Goal: Transaction & Acquisition: Purchase product/service

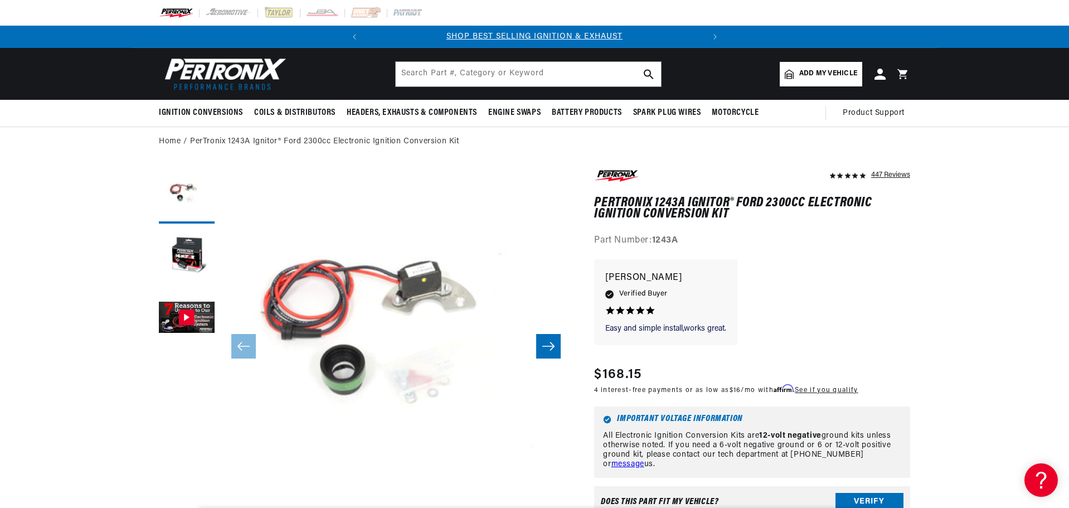
click at [547, 349] on icon "Slide right" at bounding box center [548, 345] width 13 height 11
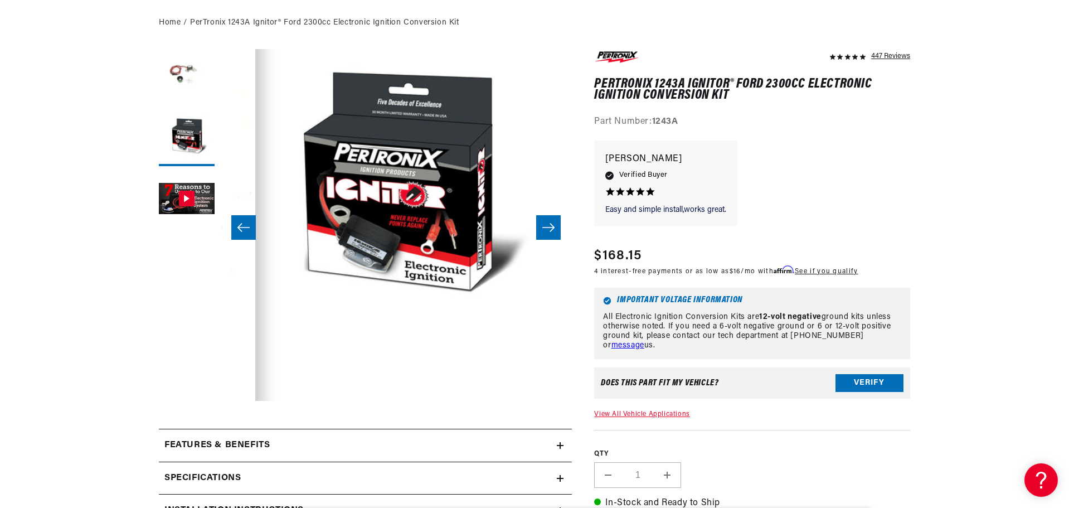
scroll to position [279, 0]
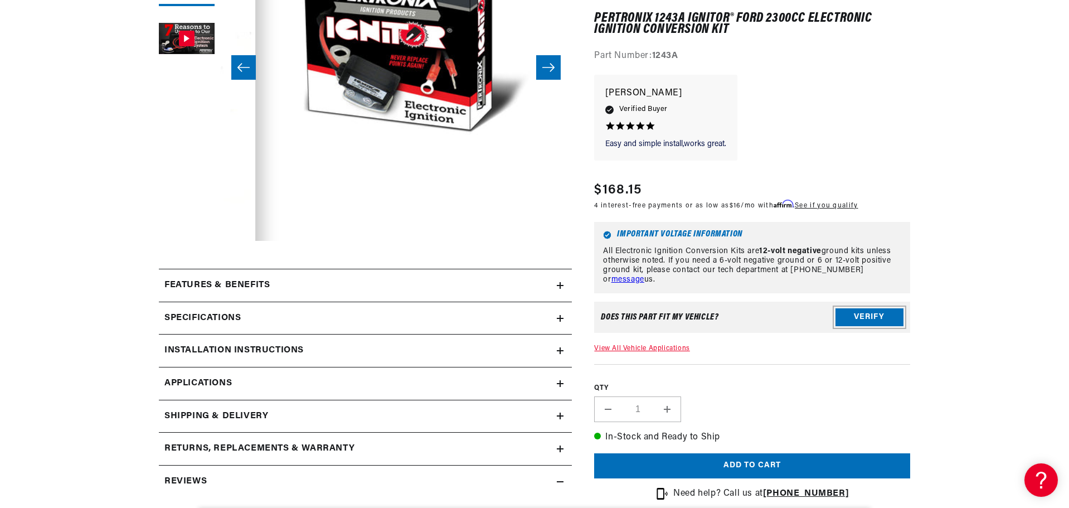
click at [864, 319] on button "Verify" at bounding box center [869, 318] width 68 height 18
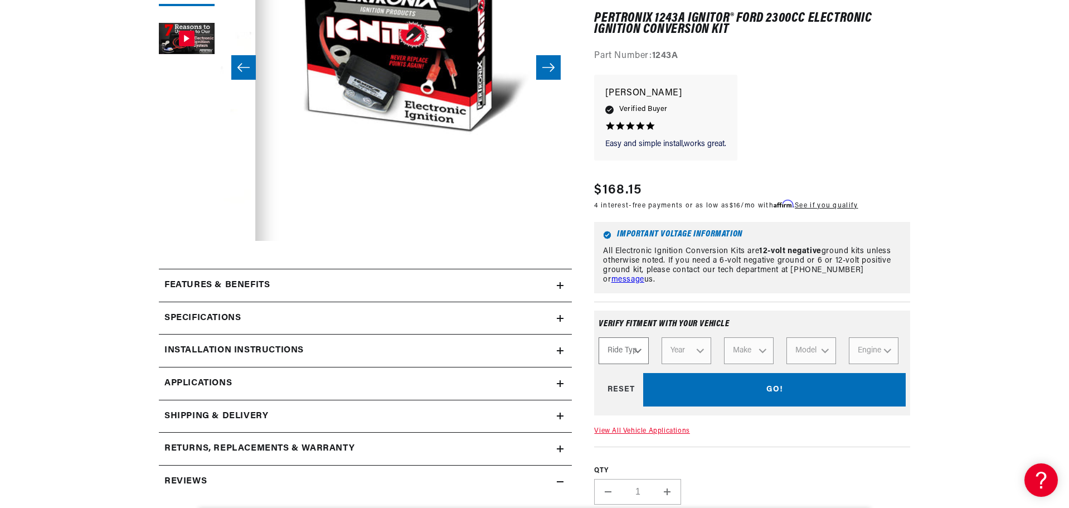
click at [639, 355] on select "Ride Type Automotive Agricultural Industrial Marine Motorcycle" at bounding box center [623, 351] width 50 height 27
select select "Automotive"
click at [598, 338] on select "Ride Type Automotive Agricultural Industrial Marine Motorcycle" at bounding box center [623, 351] width 50 height 27
select select "Automotive"
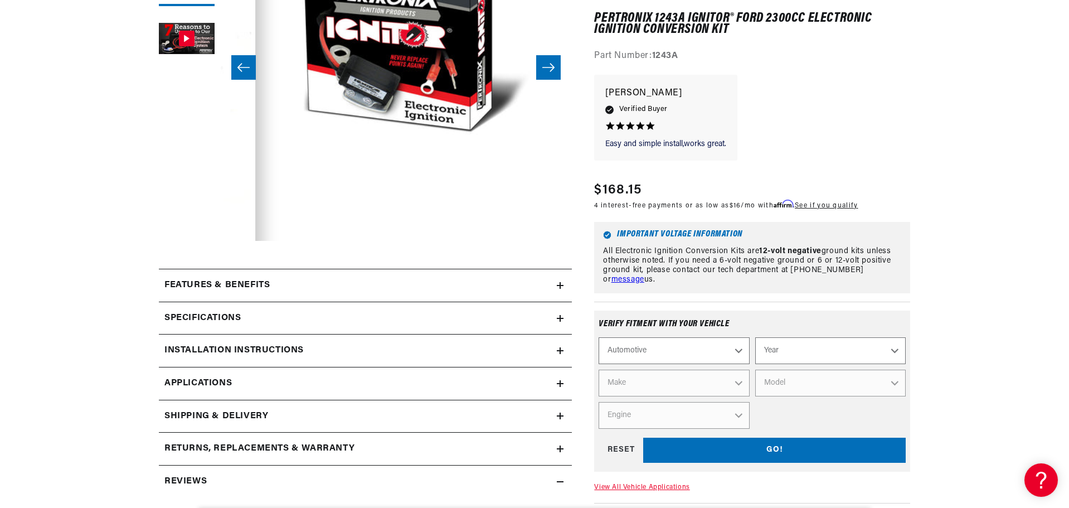
click at [696, 352] on select "Automotive Agricultural Industrial Marine Motorcycle" at bounding box center [673, 351] width 150 height 27
click at [820, 359] on select "Year 2024 2023 2022 2021 2020 2019 2018 2017 2016 2015 2014 2013 2012 2011 2010…" at bounding box center [830, 351] width 150 height 27
select select "1978"
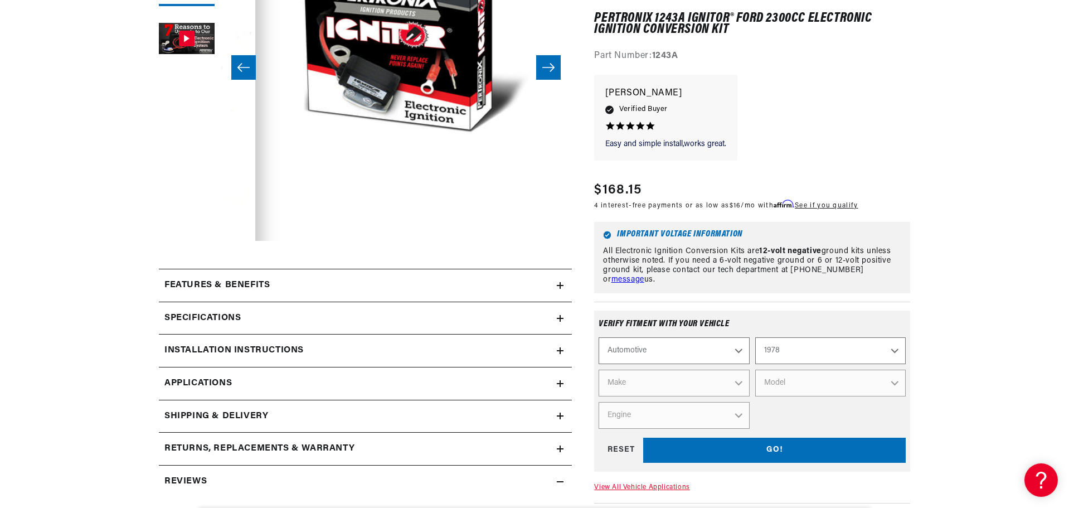
click at [755, 338] on select "Year 2024 2023 2022 2021 2020 2019 2018 2017 2016 2015 2014 2013 2012 2011 2010…" at bounding box center [830, 351] width 150 height 27
select select "1978"
click at [680, 381] on select "Make Alfa Romeo American Motors Audi Avanti BMW Buick Cadillac Checker Chevrole…" at bounding box center [673, 383] width 150 height 27
select select "Ford"
click at [598, 370] on select "Make Alfa Romeo American Motors Audi Avanti BMW Buick Cadillac Checker Chevrole…" at bounding box center [673, 383] width 150 height 27
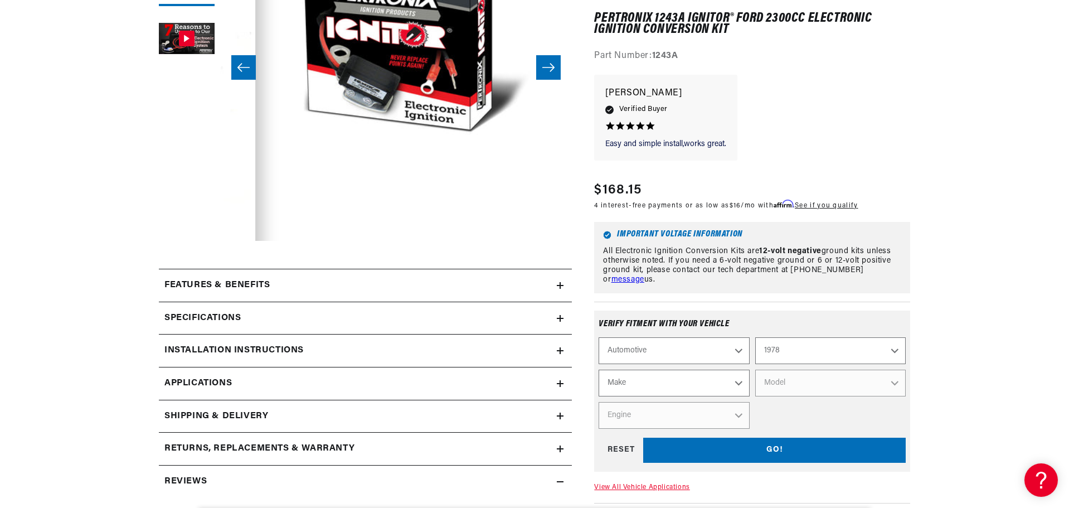
select select "Ford"
click at [769, 384] on select "Model B-100 Bronco E-100 Econoline E-100 Econoline Club Wagon E-150 Econoline E…" at bounding box center [830, 383] width 150 height 27
click at [811, 386] on select "Model B-100 Bronco E-100 Econoline E-100 Econoline Club Wagon E-150 Econoline E…" at bounding box center [830, 383] width 150 height 27
select select "Pinto"
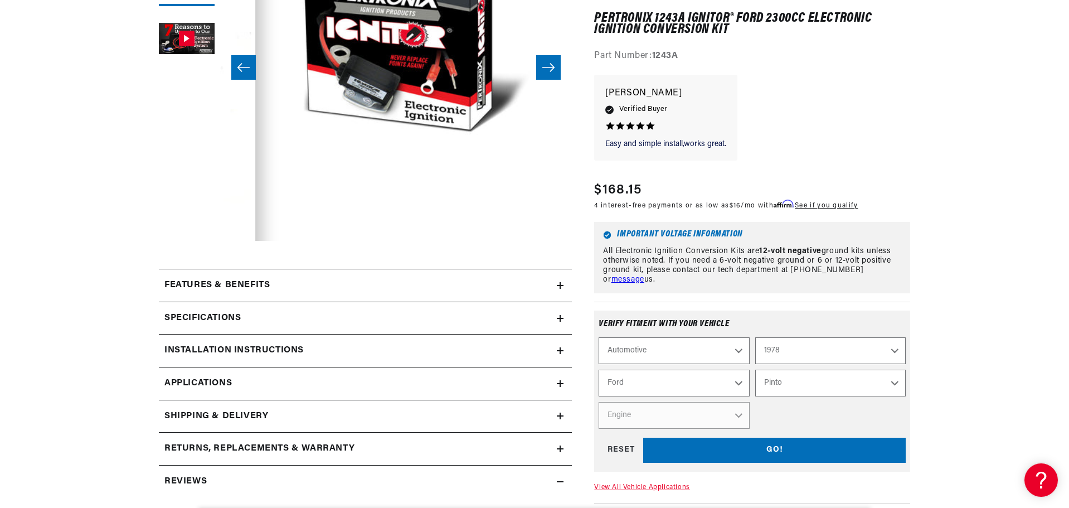
click at [755, 370] on select "Model B-100 Bronco E-100 Econoline E-100 Econoline Club Wagon E-150 Econoline E…" at bounding box center [830, 383] width 150 height 27
select select "Pinto"
click at [728, 420] on select "Engine 2.3L" at bounding box center [673, 415] width 150 height 27
select select "2.3L"
click at [598, 402] on select "Engine 2.3L" at bounding box center [673, 415] width 150 height 27
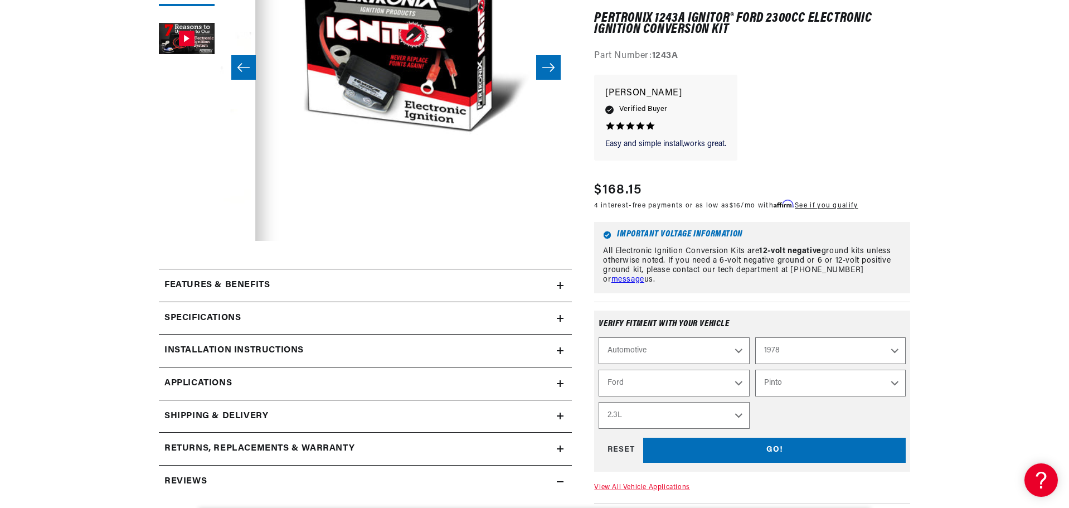
select select "Engine"
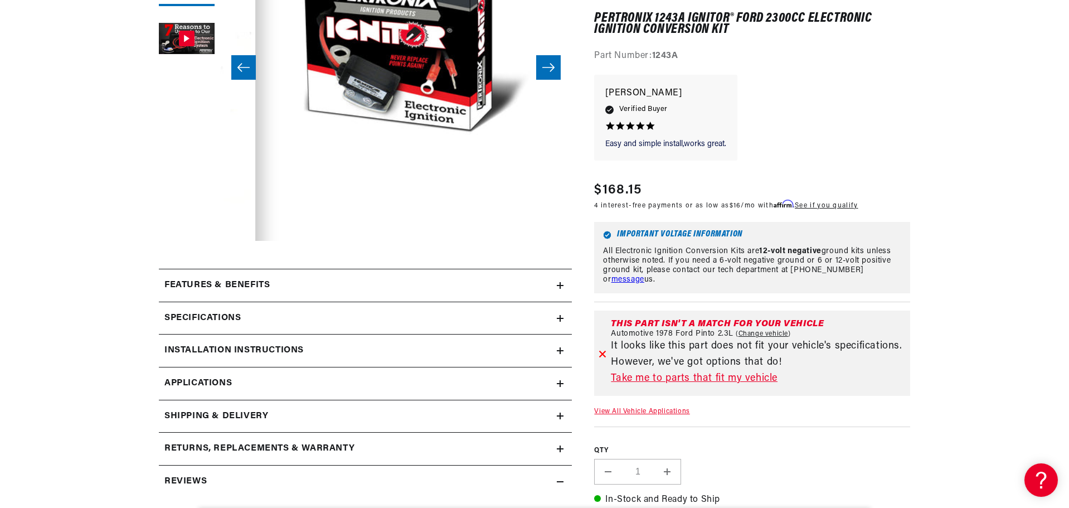
scroll to position [0, 338]
click at [725, 378] on link "Take me to parts that fit my vehicle" at bounding box center [758, 379] width 295 height 16
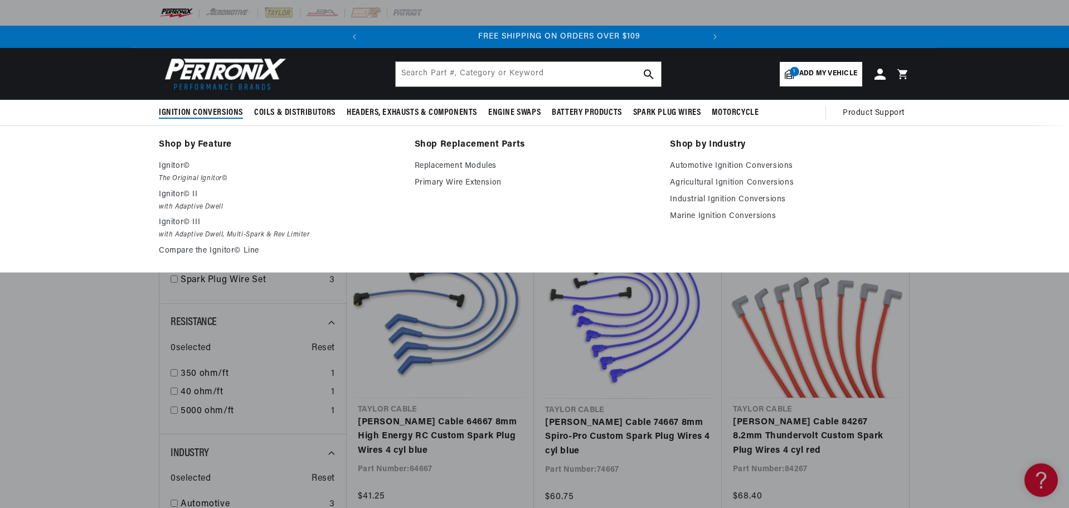
scroll to position [0, 338]
click at [451, 163] on link "Replacement Modules" at bounding box center [535, 165] width 240 height 13
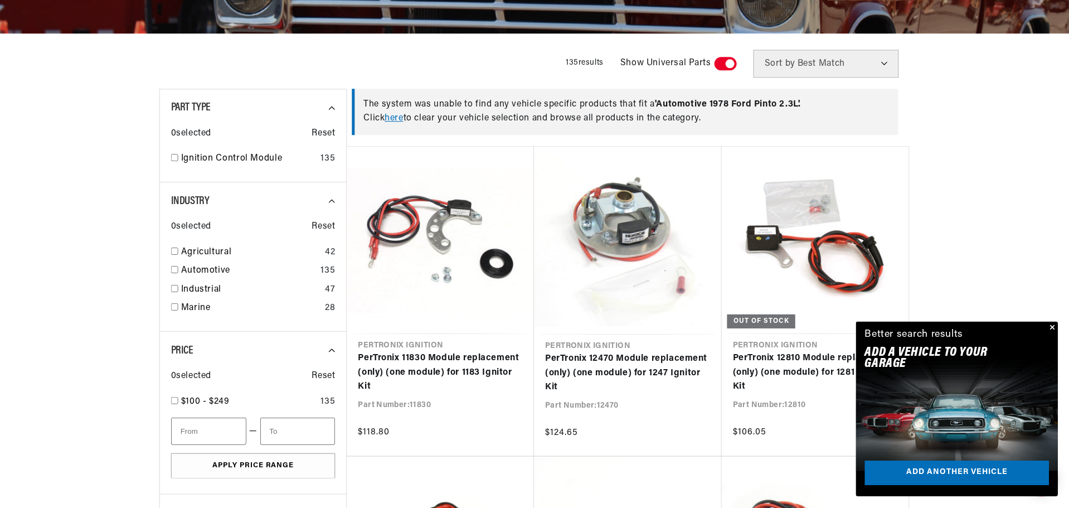
scroll to position [0, 338]
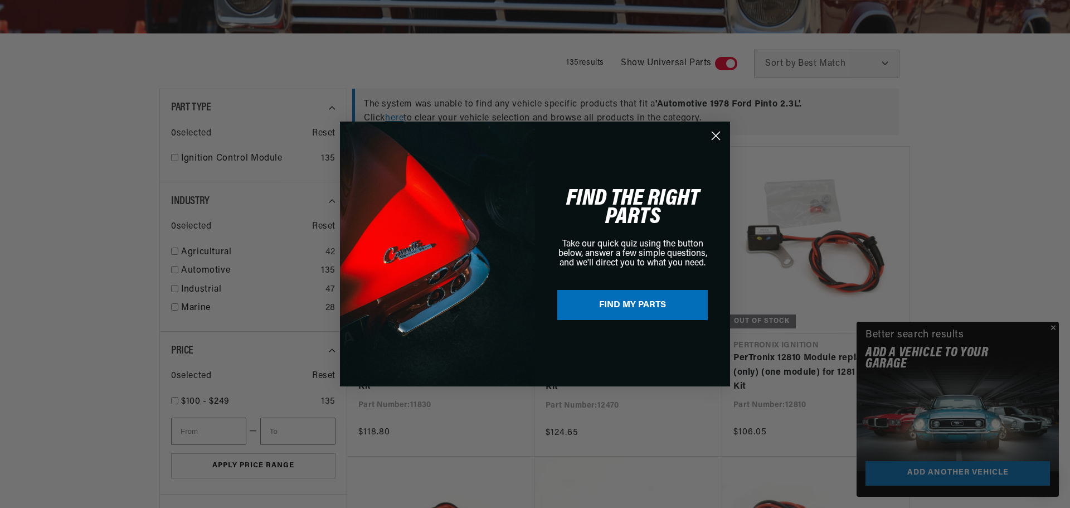
click at [719, 136] on circle "Close dialog" at bounding box center [716, 135] width 18 height 18
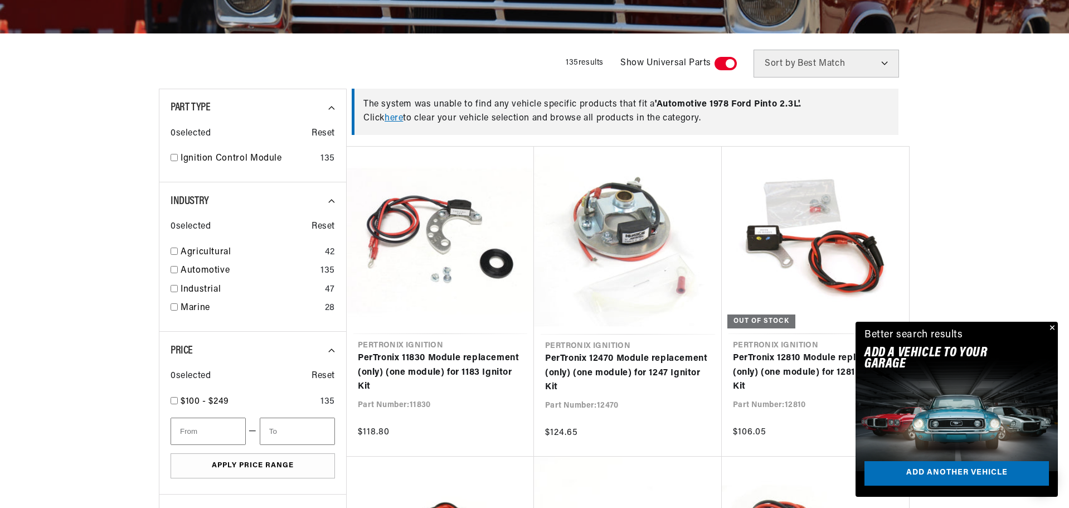
click at [1054, 327] on button "Close" at bounding box center [1050, 328] width 13 height 13
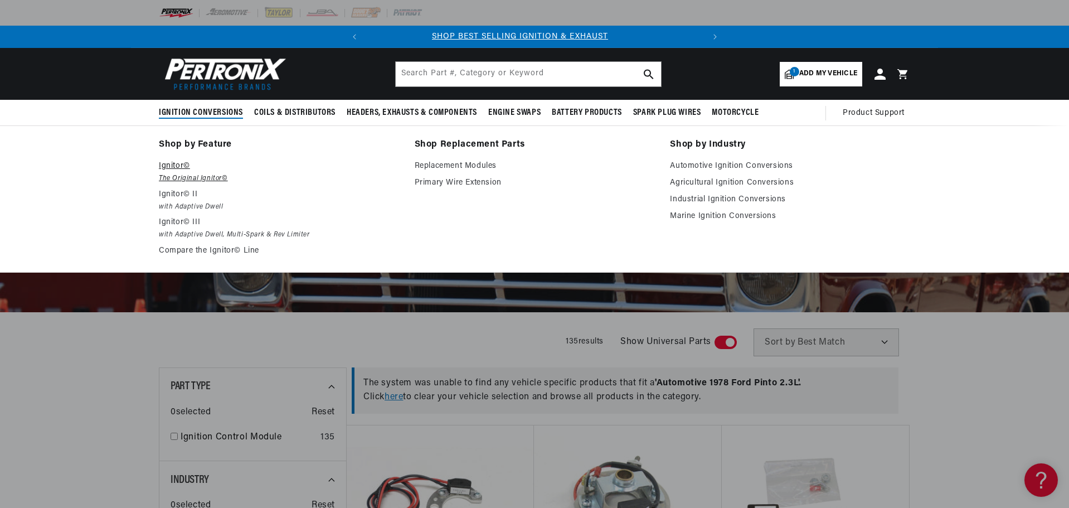
scroll to position [0, 0]
click at [183, 168] on p "Ignitor©" at bounding box center [279, 165] width 240 height 13
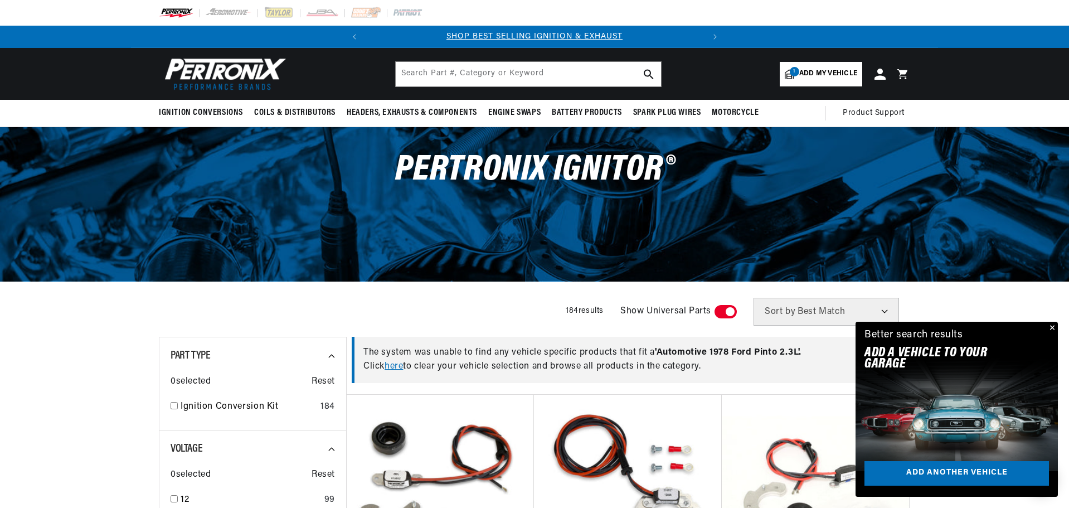
click at [1050, 328] on button "Close" at bounding box center [1050, 328] width 13 height 13
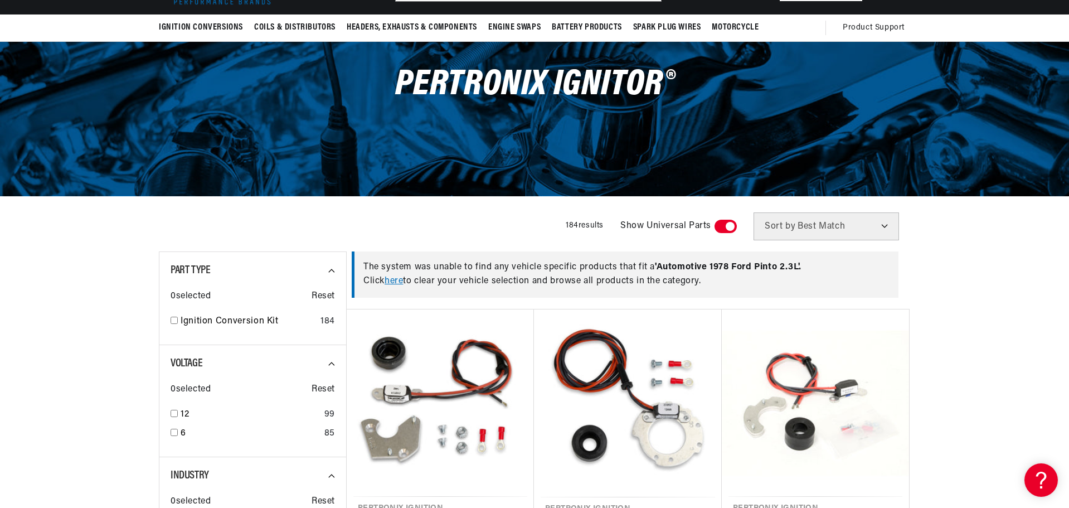
scroll to position [111, 0]
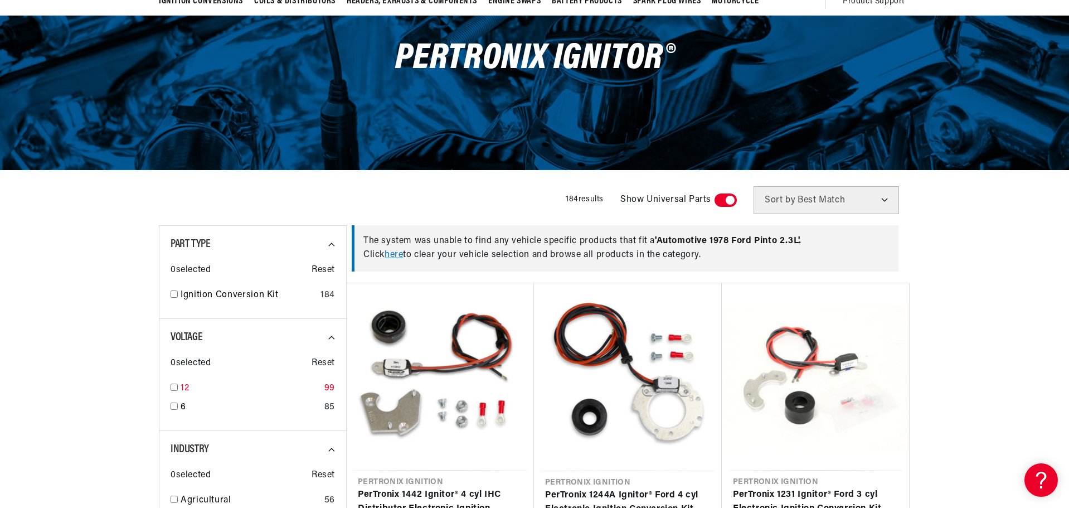
click at [174, 386] on input "checkbox" at bounding box center [174, 386] width 7 height 7
checkbox input "true"
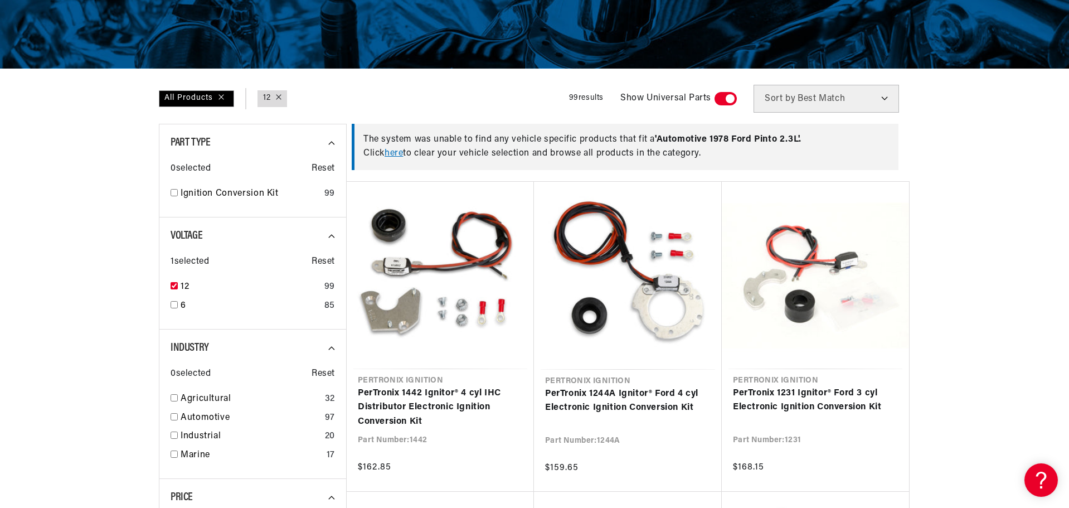
scroll to position [223, 0]
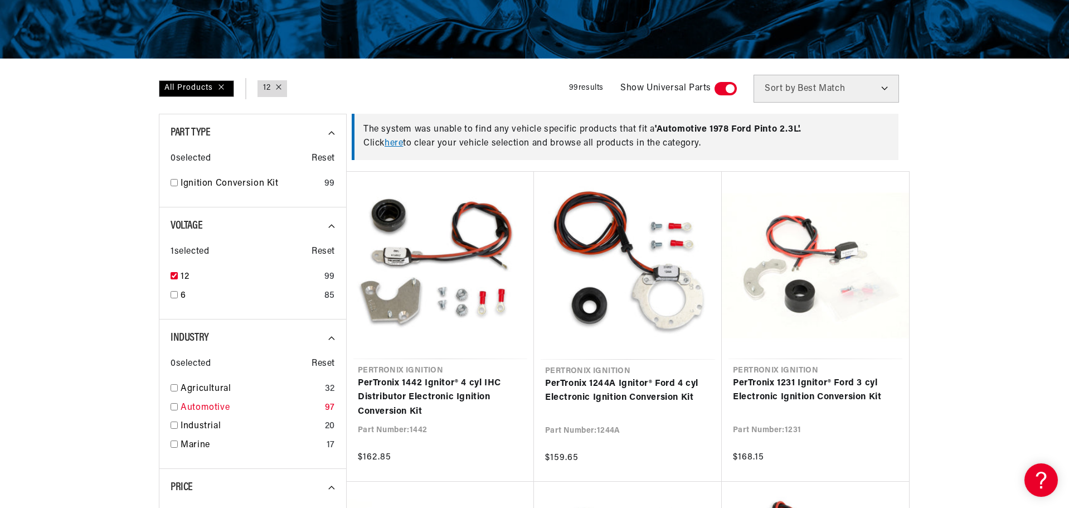
click at [174, 405] on input "checkbox" at bounding box center [174, 406] width 7 height 7
checkbox input "true"
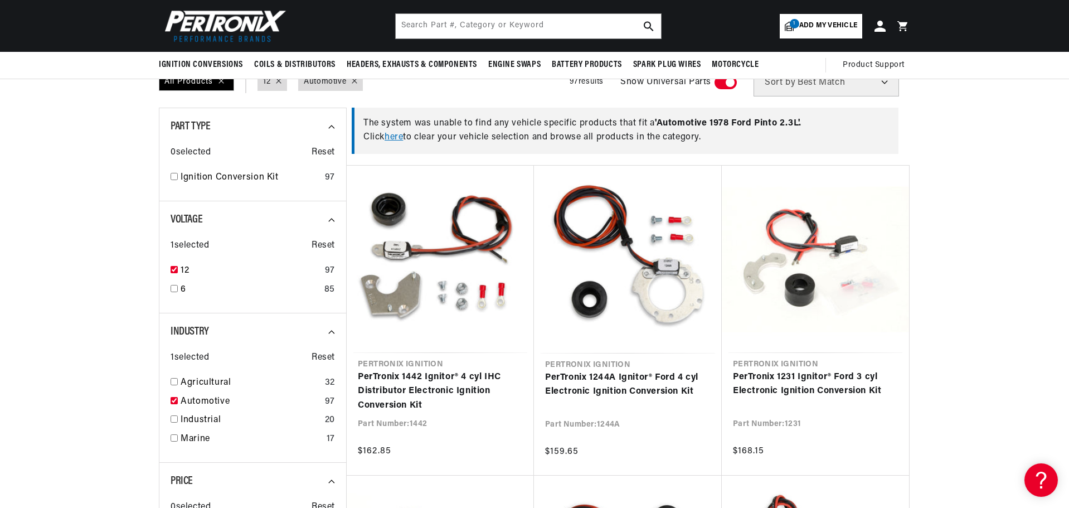
scroll to position [223, 0]
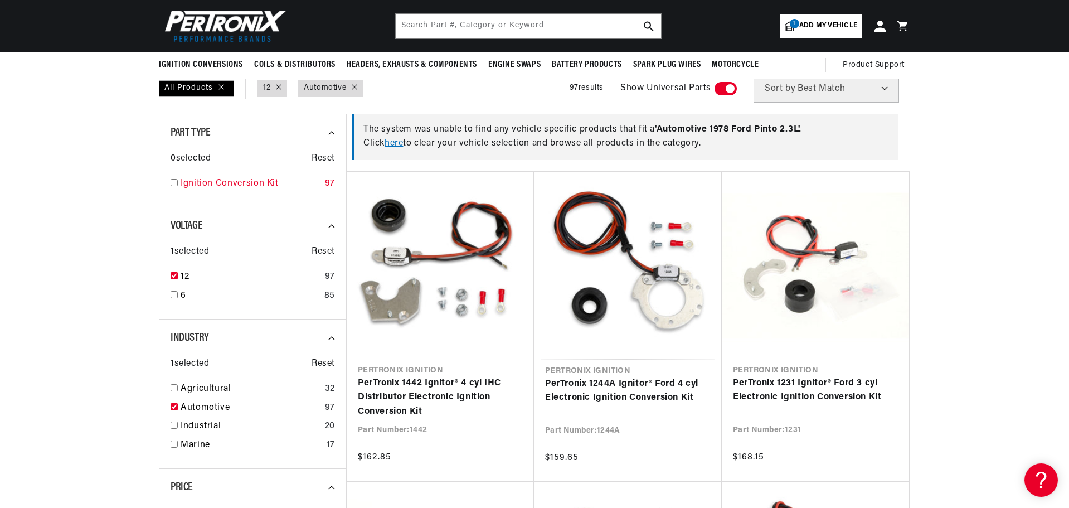
click at [175, 187] on div "Ignition Conversion Kit 97" at bounding box center [253, 186] width 164 height 19
checkbox input "true"
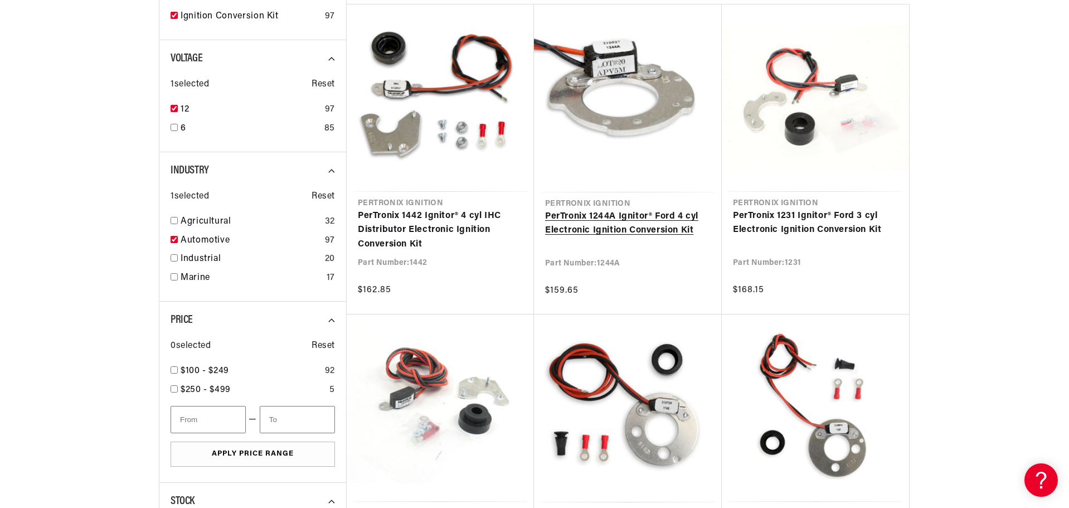
scroll to position [0, 338]
click at [618, 227] on link "PerTronix 1244A Ignitor® Ford 4 cyl Electronic Ignition Conversion Kit" at bounding box center [627, 224] width 165 height 28
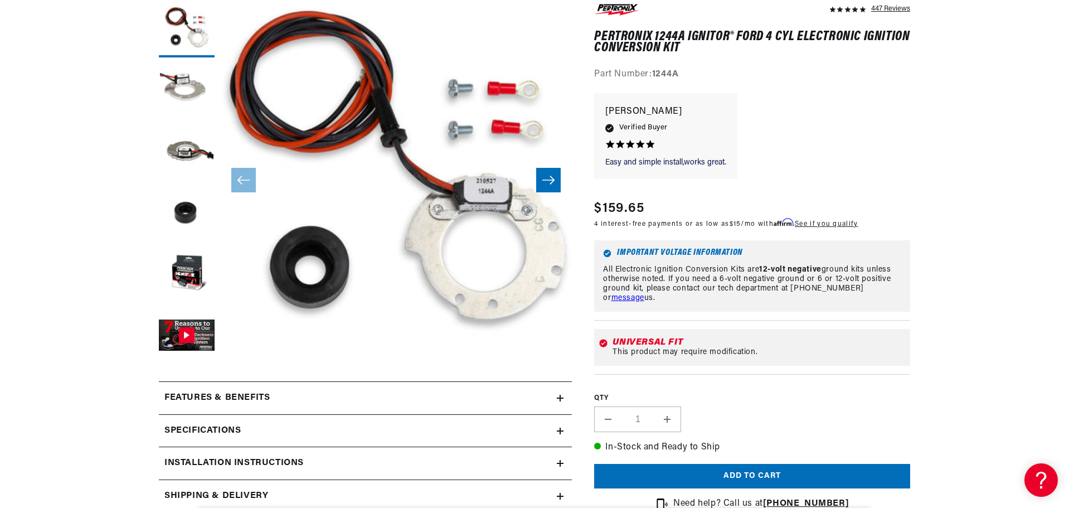
scroll to position [167, 0]
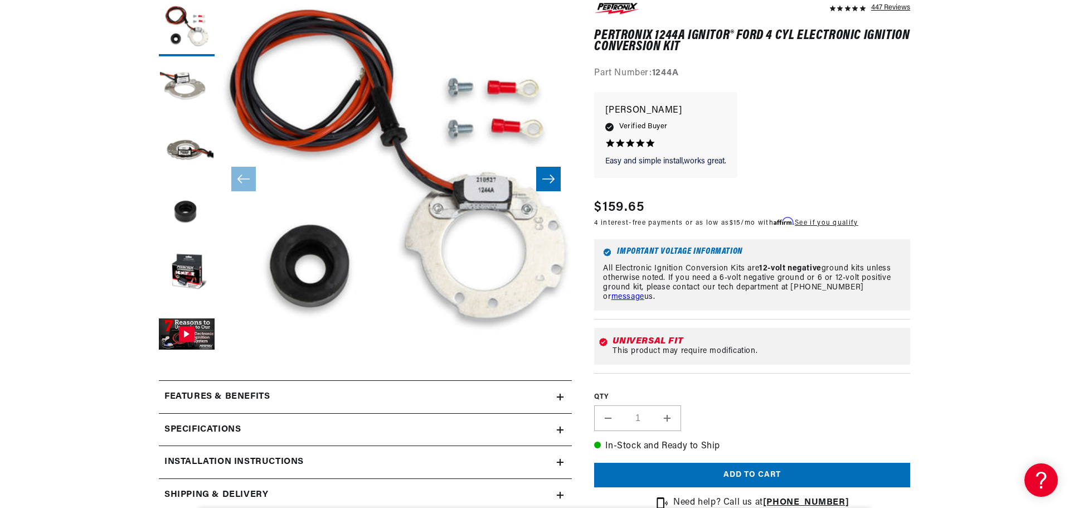
click at [520, 399] on div "Features & Benefits" at bounding box center [358, 396] width 398 height 14
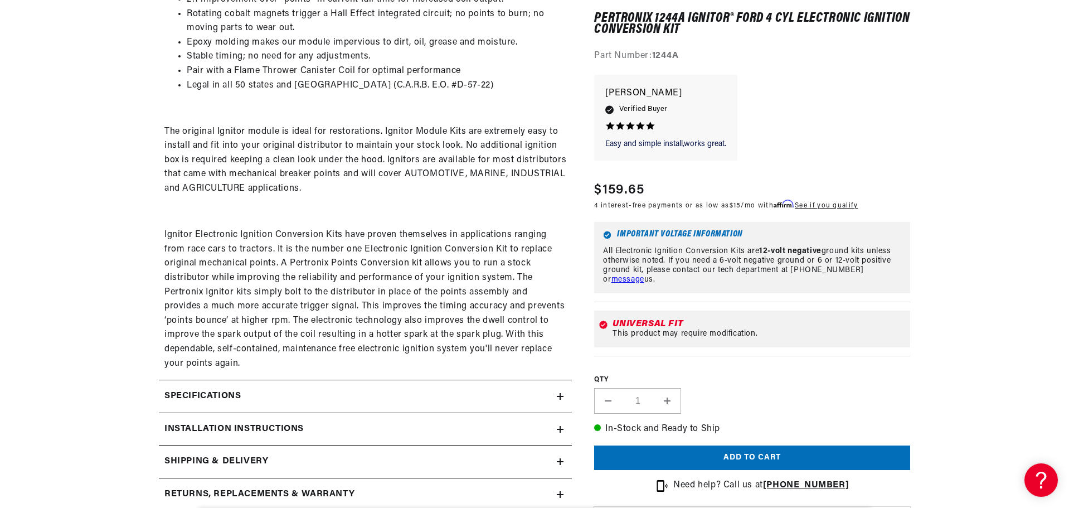
scroll to position [669, 0]
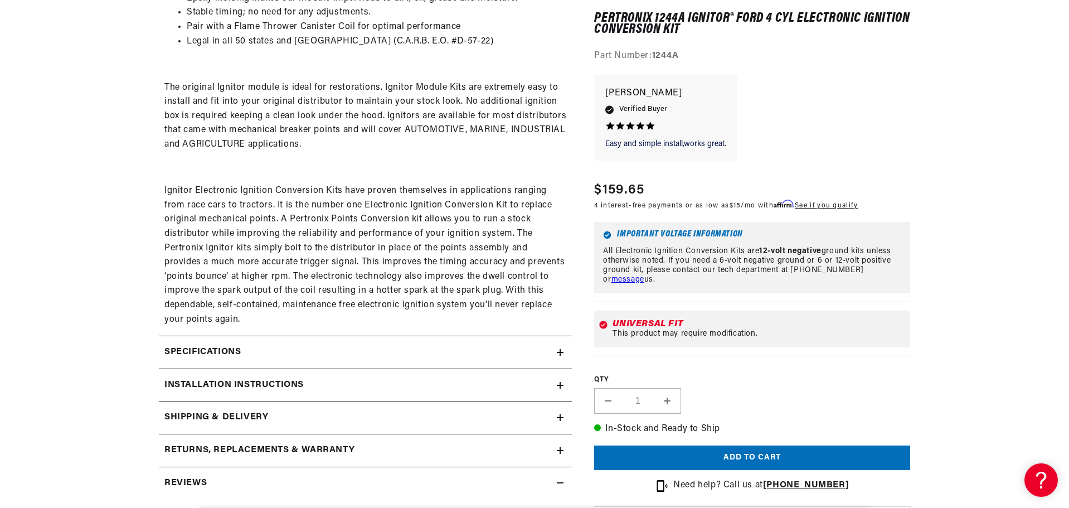
click at [513, 351] on div "Specifications" at bounding box center [358, 352] width 398 height 14
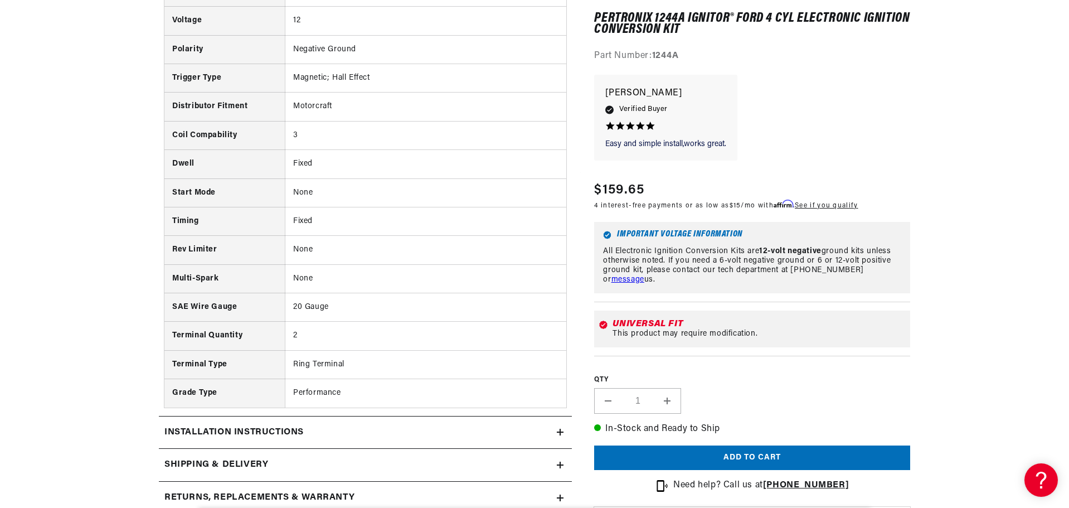
scroll to position [0, 0]
